Goal: Task Accomplishment & Management: Use online tool/utility

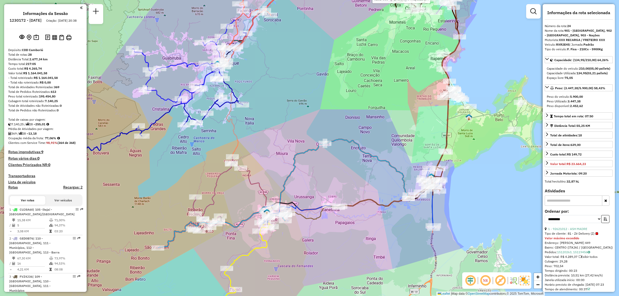
select select "**********"
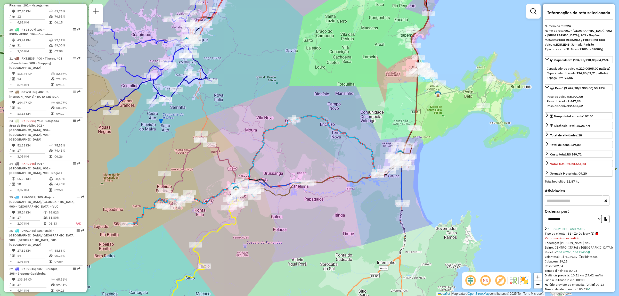
drag, startPoint x: 341, startPoint y: 243, endPoint x: 310, endPoint y: 220, distance: 38.9
click at [310, 220] on div "Rota 24 - Placa RXR2E45 92619621 - MAIANE DE FATIMA BA Rota 24 - Placa RXR2E45 …" at bounding box center [309, 148] width 619 height 296
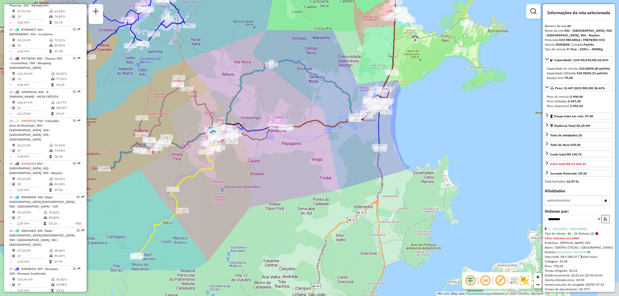
drag, startPoint x: 309, startPoint y: 232, endPoint x: 286, endPoint y: 177, distance: 60.2
click at [286, 177] on div "Rota 24 - Placa RXR2E45 92619621 - MAIANE DE FATIMA BA Rota 24 - Placa RXR2E45 …" at bounding box center [309, 148] width 619 height 296
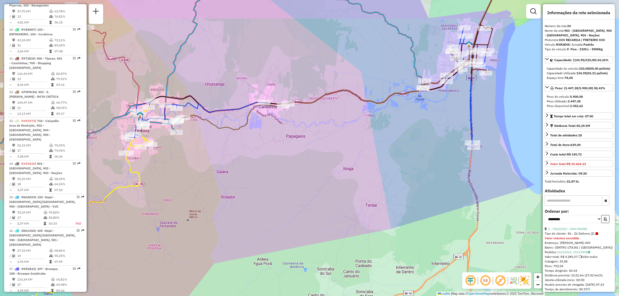
drag, startPoint x: 179, startPoint y: 186, endPoint x: 178, endPoint y: 213, distance: 26.8
click at [178, 213] on div "Rota 24 - Placa RXR2E45 92619621 - MAIANE DE FATIMA BA Rota 24 - Placa RXR2E45 …" at bounding box center [309, 148] width 619 height 296
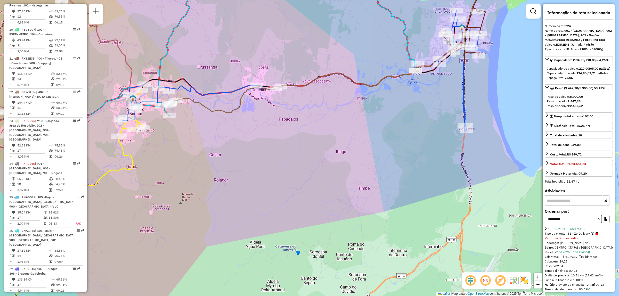
drag, startPoint x: 273, startPoint y: 234, endPoint x: 266, endPoint y: 217, distance: 18.5
click at [266, 217] on div "Rota 24 - Placa RXR2E45 92619621 - MAIANE DE FATIMA BA Rota 24 - Placa RXR2E45 …" at bounding box center [309, 148] width 619 height 296
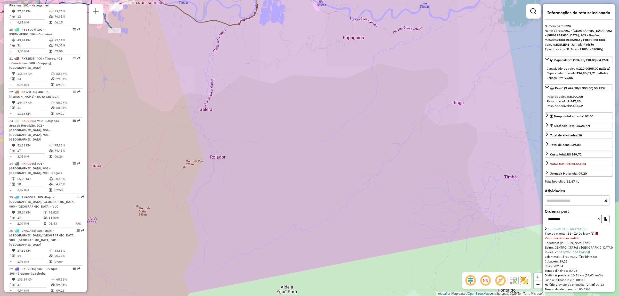
drag, startPoint x: 252, startPoint y: 188, endPoint x: 298, endPoint y: 173, distance: 49.0
click at [298, 173] on div "Rota 24 - Placa RXR2E45 92619621 - MAIANE DE FATIMA BA Rota 24 - Placa RXR2E45 …" at bounding box center [309, 148] width 619 height 296
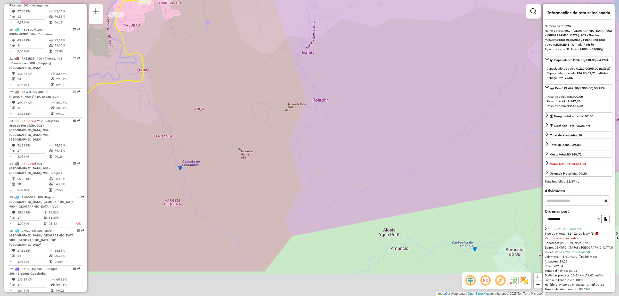
drag, startPoint x: 217, startPoint y: 220, endPoint x: 341, endPoint y: 149, distance: 142.0
click at [341, 149] on div "Rota 24 - Placa RXR2E45 92619621 - MAIANE DE FATIMA BA Rota 24 - Placa RXR2E45 …" at bounding box center [309, 148] width 619 height 296
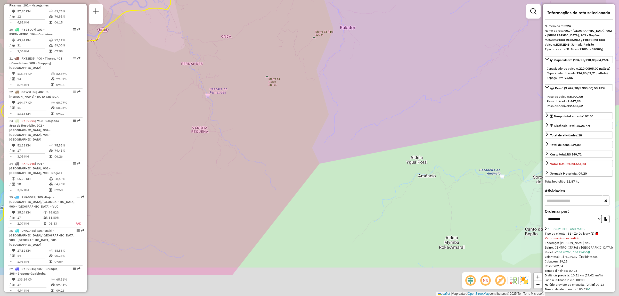
drag, startPoint x: 246, startPoint y: 242, endPoint x: 230, endPoint y: 191, distance: 53.0
click at [230, 191] on div "Rota 24 - Placa RXR2E45 92619621 - MAIANE DE FATIMA BA Rota 24 - Placa RXR2E45 …" at bounding box center [309, 148] width 619 height 296
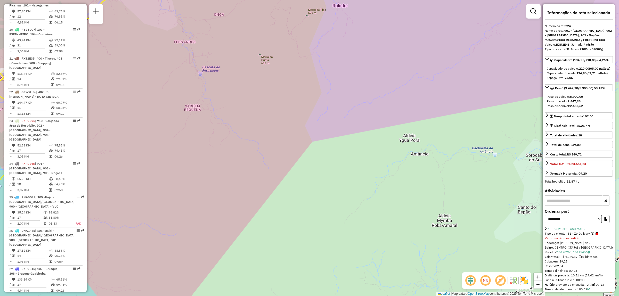
drag, startPoint x: 246, startPoint y: 238, endPoint x: 234, endPoint y: 192, distance: 47.9
click at [234, 192] on div "Rota 24 - Placa RXR2E45 92619621 - MAIANE DE FATIMA BA Rota 24 - Placa RXR2E45 …" at bounding box center [309, 148] width 619 height 296
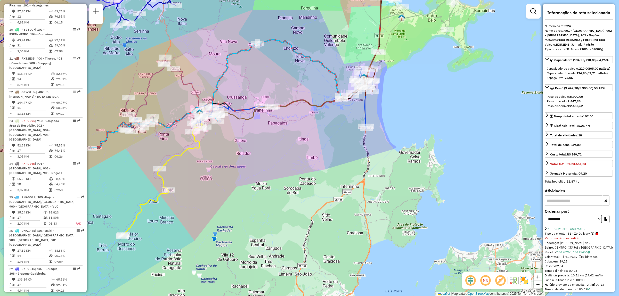
drag, startPoint x: 241, startPoint y: 207, endPoint x: 225, endPoint y: 221, distance: 21.6
click at [225, 221] on div "Rota 24 - Placa RXR2E45 92619621 - MAIANE DE FATIMA BA Rota 24 - Placa RXR2E45 …" at bounding box center [309, 148] width 619 height 296
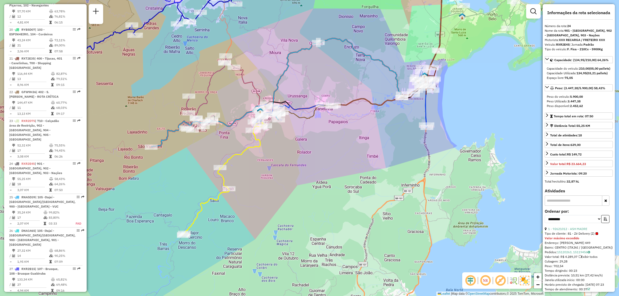
drag, startPoint x: 134, startPoint y: 223, endPoint x: 199, endPoint y: 226, distance: 65.3
click at [200, 225] on icon at bounding box center [225, 171] width 85 height 128
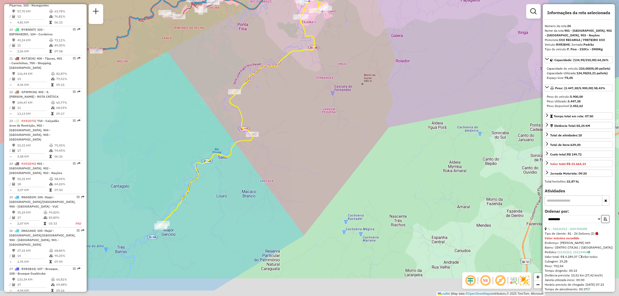
drag, startPoint x: 255, startPoint y: 215, endPoint x: 306, endPoint y: 172, distance: 66.7
click at [306, 172] on div "Rota 24 - Placa RXR2E45 92619621 - MAIANE DE FATIMA BA Rota 24 - Placa RXR2E45 …" at bounding box center [309, 148] width 619 height 296
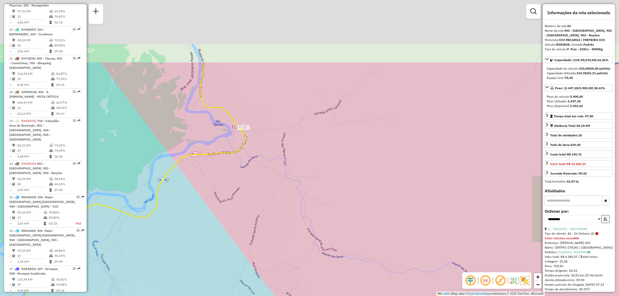
drag, startPoint x: 273, startPoint y: 114, endPoint x: 263, endPoint y: 208, distance: 94.4
click at [263, 208] on div "Rota 24 - Placa RXR2E45 92619621 - MAIANE DE FATIMA BA Rota 24 - Placa RXR2E45 …" at bounding box center [309, 148] width 619 height 296
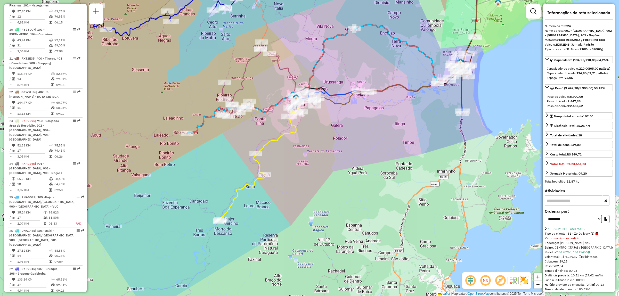
drag, startPoint x: 263, startPoint y: 223, endPoint x: 277, endPoint y: 183, distance: 42.2
click at [277, 183] on div "Rota 24 - Placa RXR2E45 92619621 - MAIANE DE FATIMA BA Rota 24 - Placa RXR2E45 …" at bounding box center [309, 148] width 619 height 296
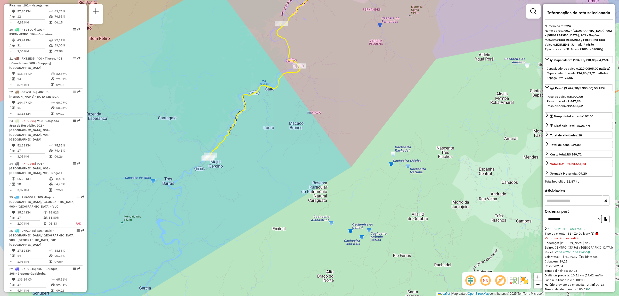
drag, startPoint x: 259, startPoint y: 158, endPoint x: 279, endPoint y: 139, distance: 28.1
click at [279, 139] on div "Rota 24 - Placa RXR2E45 92619621 - MAIANE DE FATIMA BA Rota 24 - Placa RXR2E45 …" at bounding box center [309, 148] width 619 height 296
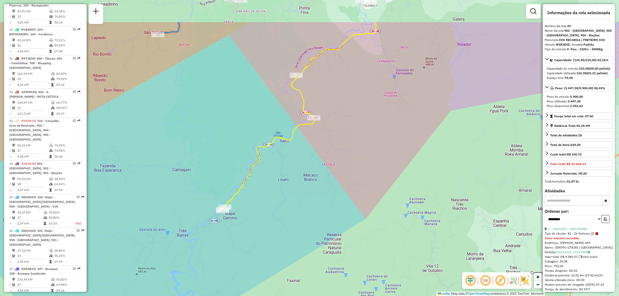
drag, startPoint x: 268, startPoint y: 147, endPoint x: 286, endPoint y: 214, distance: 69.5
click at [286, 214] on div "Rota 24 - Placa RXR2E45 92619621 - MAIANE DE FATIMA BA Rota 24 - Placa RXR2E45 …" at bounding box center [309, 148] width 619 height 296
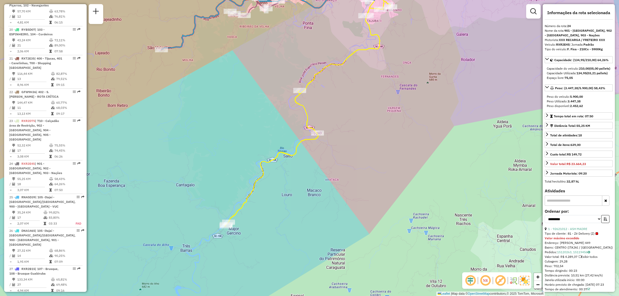
click at [280, 150] on icon at bounding box center [310, 98] width 171 height 256
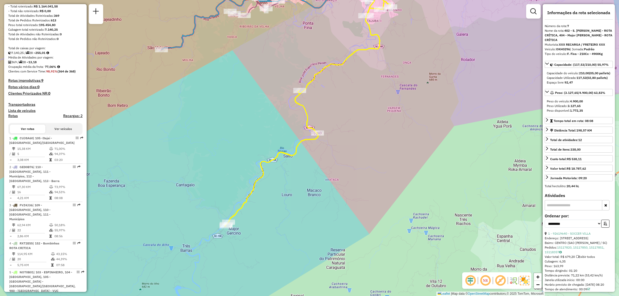
scroll to position [0, 0]
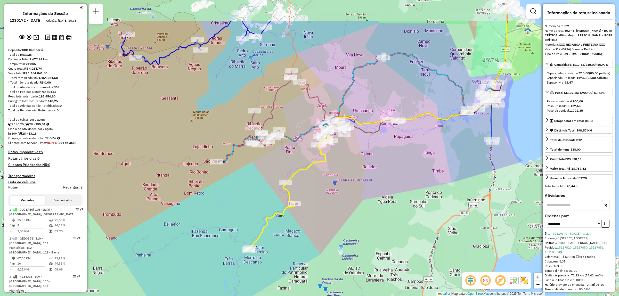
drag, startPoint x: 361, startPoint y: 153, endPoint x: 323, endPoint y: 203, distance: 63.5
click at [323, 203] on div "Janela de atendimento Grade de atendimento Capacidade Transportadoras Veículos …" at bounding box center [309, 148] width 619 height 296
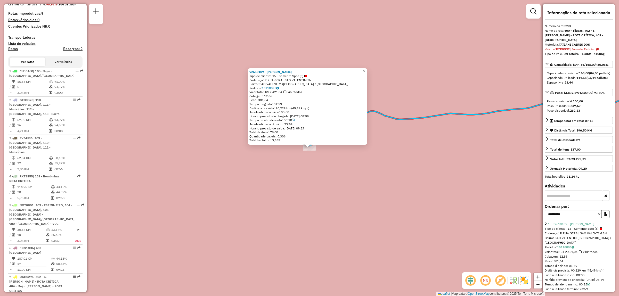
scroll to position [558, 0]
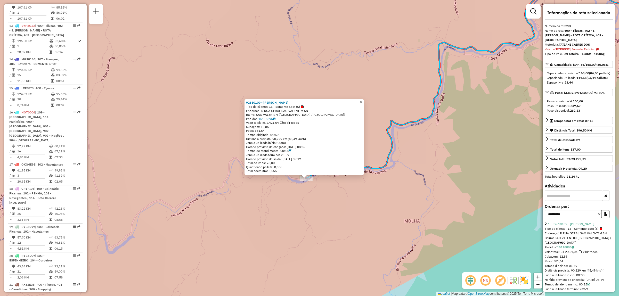
click at [364, 100] on link "×" at bounding box center [361, 102] width 6 height 6
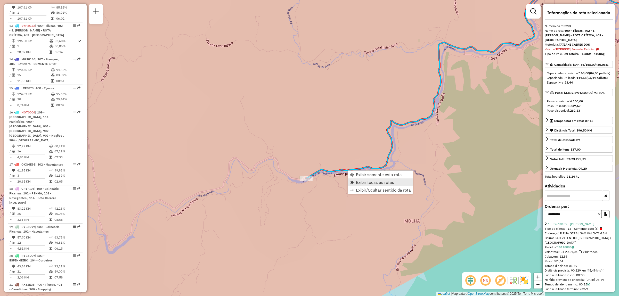
click at [392, 181] on span "Exibir todas as rotas" at bounding box center [375, 182] width 38 height 4
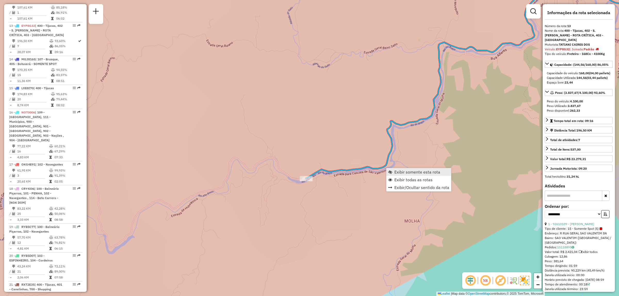
click at [387, 173] on link "Exibir somente esta rota" at bounding box center [418, 172] width 65 height 8
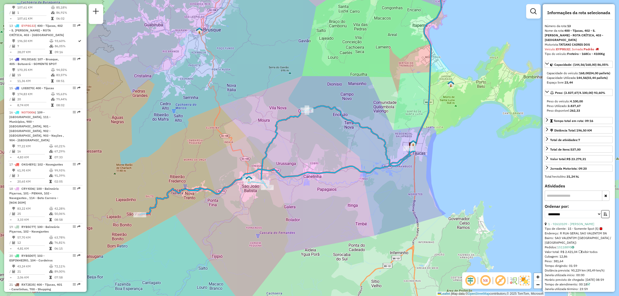
drag, startPoint x: 366, startPoint y: 223, endPoint x: 403, endPoint y: 201, distance: 42.7
click at [403, 201] on div "Janela de atendimento Grade de atendimento Capacidade Transportadoras Veículos …" at bounding box center [309, 148] width 619 height 296
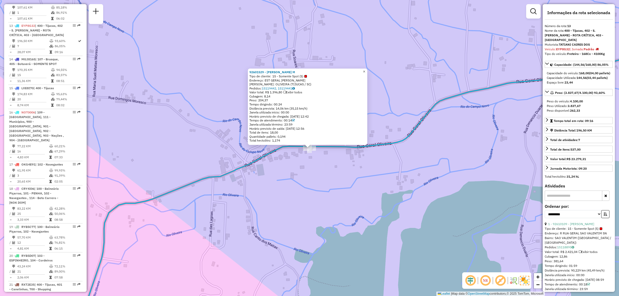
click at [366, 70] on link "×" at bounding box center [364, 72] width 6 height 6
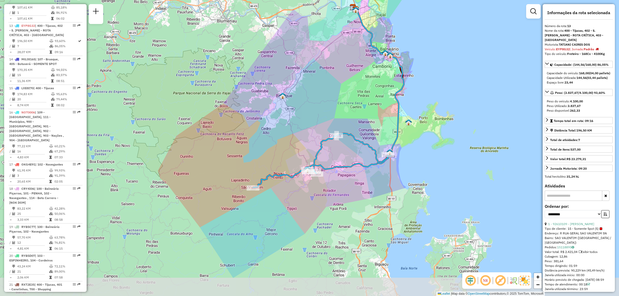
drag, startPoint x: 335, startPoint y: 182, endPoint x: 335, endPoint y: 150, distance: 32.2
click at [335, 150] on div "Janela de atendimento Grade de atendimento Capacidade Transportadoras Veículos …" at bounding box center [309, 148] width 619 height 296
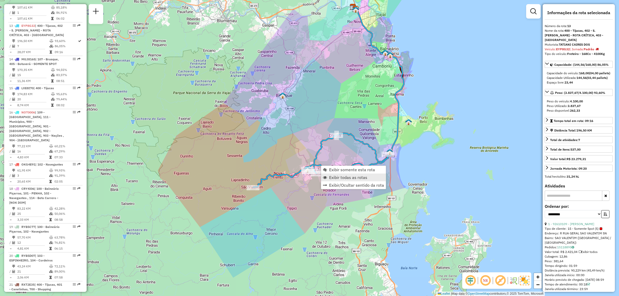
click at [359, 177] on span "Exibir todas as rotas" at bounding box center [348, 177] width 38 height 4
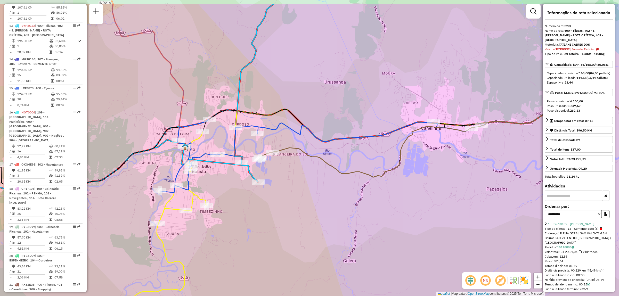
drag, startPoint x: 249, startPoint y: 174, endPoint x: 279, endPoint y: 208, distance: 44.8
click at [279, 208] on div "Janela de atendimento Grade de atendimento Capacidade Transportadoras Veículos …" at bounding box center [309, 148] width 619 height 296
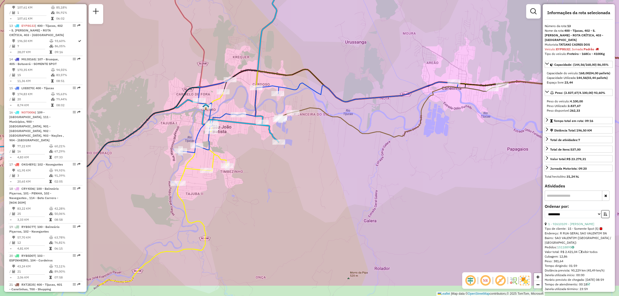
drag, startPoint x: 226, startPoint y: 234, endPoint x: 247, endPoint y: 194, distance: 45.2
click at [247, 194] on div "Janela de atendimento Grade de atendimento Capacidade Transportadoras Veículos …" at bounding box center [309, 148] width 619 height 296
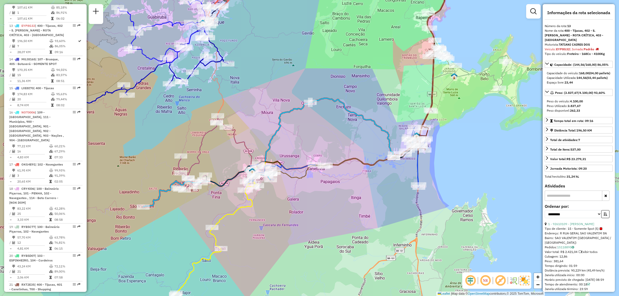
drag, startPoint x: 235, startPoint y: 233, endPoint x: 256, endPoint y: 207, distance: 33.5
click at [256, 207] on div "Janela de atendimento Grade de atendimento Capacidade Transportadoras Veículos …" at bounding box center [309, 148] width 619 height 296
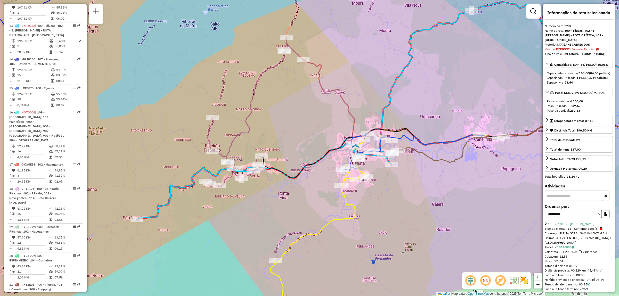
drag, startPoint x: 241, startPoint y: 147, endPoint x: 276, endPoint y: 124, distance: 40.9
click at [276, 124] on div "Janela de atendimento Grade de atendimento Capacidade Transportadoras Veículos …" at bounding box center [309, 148] width 619 height 296
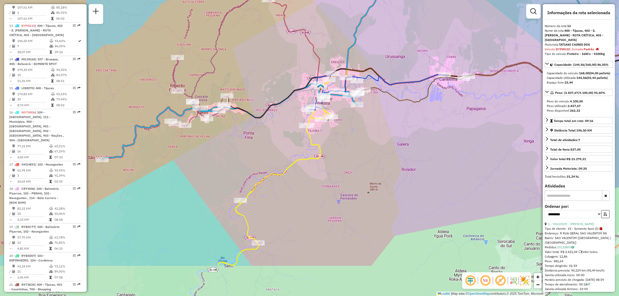
drag, startPoint x: 359, startPoint y: 233, endPoint x: 326, endPoint y: 174, distance: 68.5
click at [326, 174] on div "Janela de atendimento Grade de atendimento Capacidade Transportadoras Veículos …" at bounding box center [309, 148] width 619 height 296
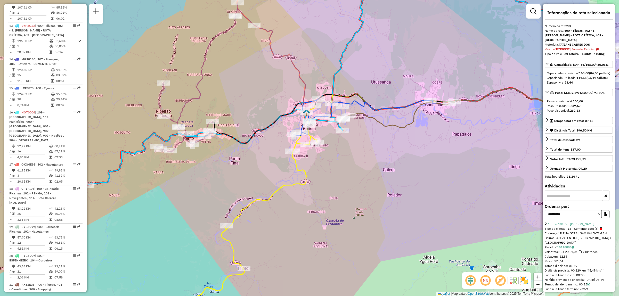
drag, startPoint x: 337, startPoint y: 149, endPoint x: 319, endPoint y: 181, distance: 36.6
click at [319, 181] on div "Janela de atendimento Grade de atendimento Capacidade Transportadoras Veículos …" at bounding box center [309, 148] width 619 height 296
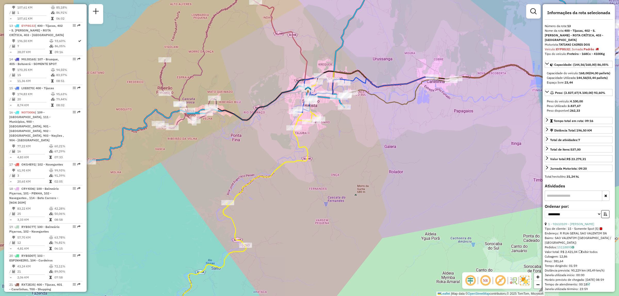
drag, startPoint x: 352, startPoint y: 182, endPoint x: 357, endPoint y: 152, distance: 30.3
click at [357, 152] on div "Janela de atendimento Grade de atendimento Capacidade Transportadoras Veículos …" at bounding box center [309, 148] width 619 height 296
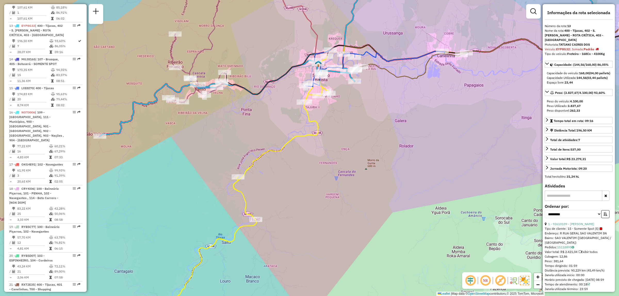
drag, startPoint x: 341, startPoint y: 208, endPoint x: 351, endPoint y: 182, distance: 27.4
click at [351, 182] on div "Janela de atendimento Grade de atendimento Capacidade Transportadoras Veículos …" at bounding box center [309, 148] width 619 height 296
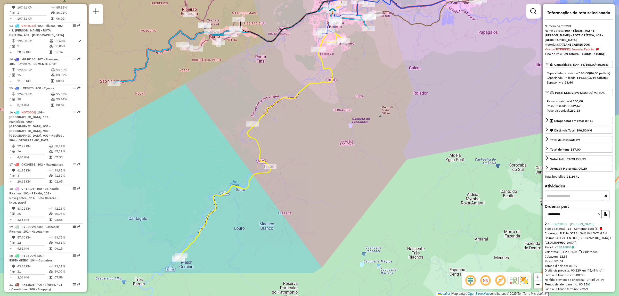
drag, startPoint x: 344, startPoint y: 207, endPoint x: 359, endPoint y: 154, distance: 54.8
click at [359, 154] on div "Janela de atendimento Grade de atendimento Capacidade Transportadoras Veículos …" at bounding box center [309, 148] width 619 height 296
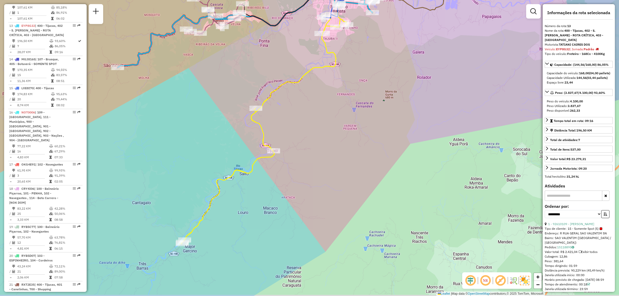
drag, startPoint x: 336, startPoint y: 186, endPoint x: 340, endPoint y: 169, distance: 17.3
click at [340, 169] on div "Janela de atendimento Grade de atendimento Capacidade Transportadoras Veículos …" at bounding box center [309, 148] width 619 height 296
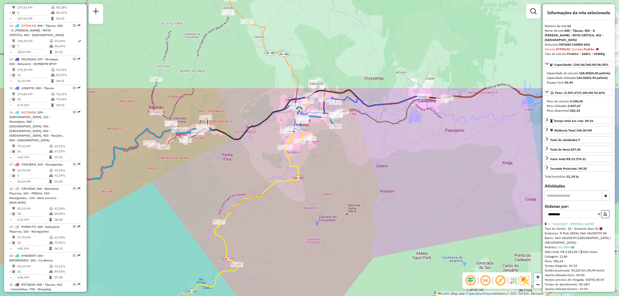
drag, startPoint x: 321, startPoint y: 106, endPoint x: 283, endPoint y: 228, distance: 127.7
click at [283, 228] on div "Janela de atendimento Grade de atendimento Capacidade Transportadoras Veículos …" at bounding box center [309, 148] width 619 height 296
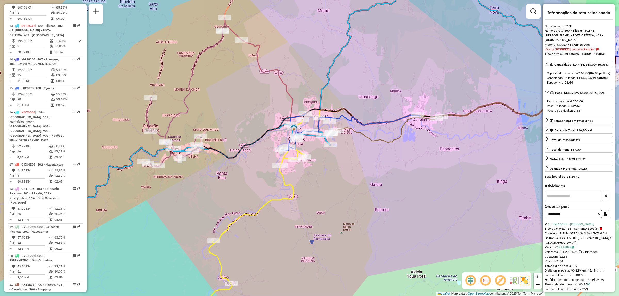
drag, startPoint x: 313, startPoint y: 181, endPoint x: 309, endPoint y: 196, distance: 15.7
click at [309, 196] on div "Janela de atendimento Grade de atendimento Capacidade Transportadoras Veículos …" at bounding box center [309, 148] width 619 height 296
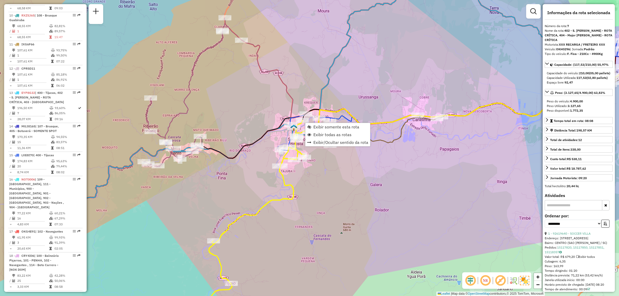
scroll to position [394, 0]
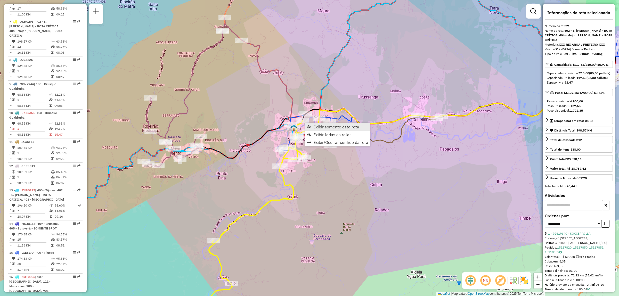
click at [327, 127] on span "Exibir somente esta rota" at bounding box center [336, 127] width 46 height 4
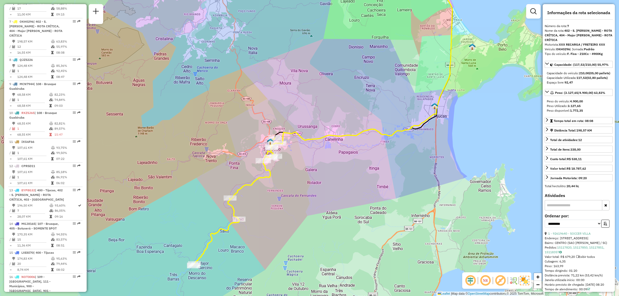
drag, startPoint x: 320, startPoint y: 175, endPoint x: 297, endPoint y: 187, distance: 26.1
click at [297, 187] on div "Janela de atendimento Grade de atendimento Capacidade Transportadoras Veículos …" at bounding box center [309, 148] width 619 height 296
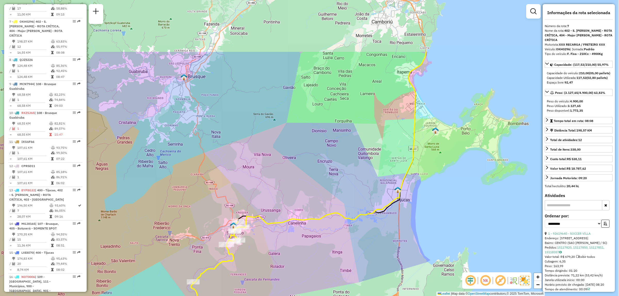
drag, startPoint x: 365, startPoint y: 75, endPoint x: 333, endPoint y: 156, distance: 87.5
click at [333, 156] on div "Janela de atendimento Grade de atendimento Capacidade Transportadoras Veículos …" at bounding box center [309, 148] width 619 height 296
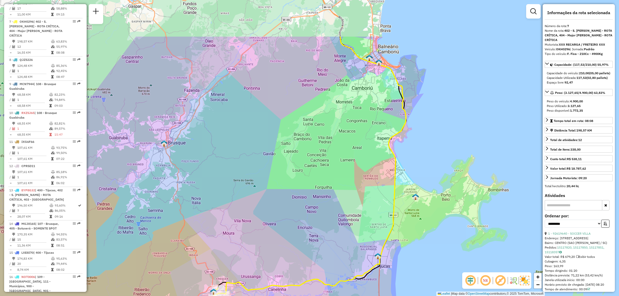
drag, startPoint x: 350, startPoint y: 99, endPoint x: 330, endPoint y: 166, distance: 69.2
click at [330, 166] on div "Janela de atendimento Grade de atendimento Capacidade Transportadoras Veículos …" at bounding box center [309, 148] width 619 height 296
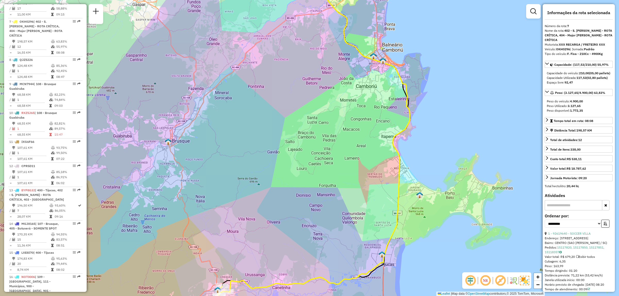
drag, startPoint x: 338, startPoint y: 116, endPoint x: 347, endPoint y: 94, distance: 23.6
click at [347, 94] on div "Janela de atendimento Grade de atendimento Capacidade Transportadoras Veículos …" at bounding box center [309, 148] width 619 height 296
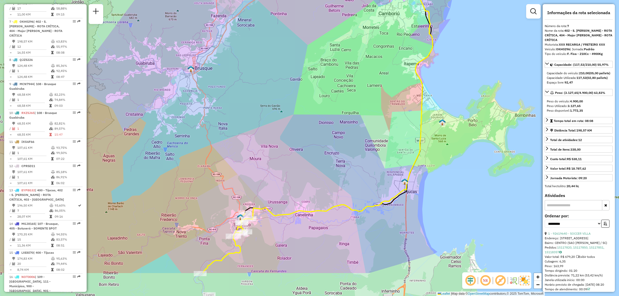
drag, startPoint x: 340, startPoint y: 143, endPoint x: 357, endPoint y: 95, distance: 51.2
click at [357, 95] on div "Janela de atendimento Grade de atendimento Capacidade Transportadoras Veículos …" at bounding box center [309, 148] width 619 height 296
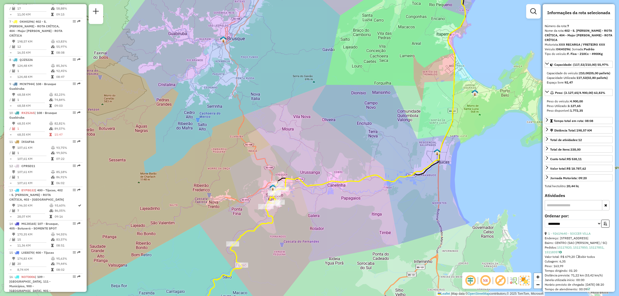
drag, startPoint x: 341, startPoint y: 136, endPoint x: 374, endPoint y: 106, distance: 44.0
click at [374, 106] on div "Janela de atendimento Grade de atendimento Capacidade Transportadoras Veículos …" at bounding box center [309, 148] width 619 height 296
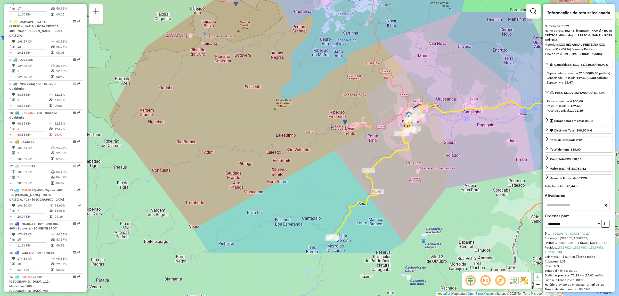
drag, startPoint x: 353, startPoint y: 152, endPoint x: 489, endPoint y: 79, distance: 154.4
click at [489, 79] on div "Janela de atendimento Grade de atendimento Capacidade Transportadoras Veículos …" at bounding box center [309, 148] width 619 height 296
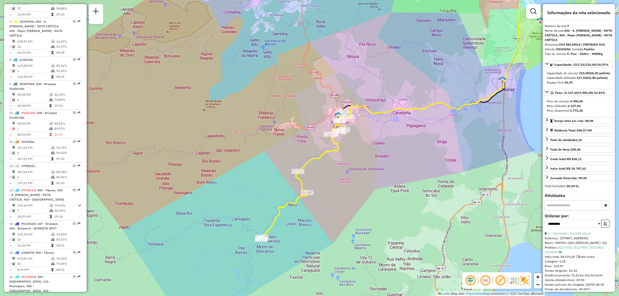
drag, startPoint x: 467, startPoint y: 157, endPoint x: 397, endPoint y: 158, distance: 70.7
click at [397, 158] on div "Janela de atendimento Grade de atendimento Capacidade Transportadoras Veículos …" at bounding box center [309, 148] width 619 height 296
